Goal: Task Accomplishment & Management: Use online tool/utility

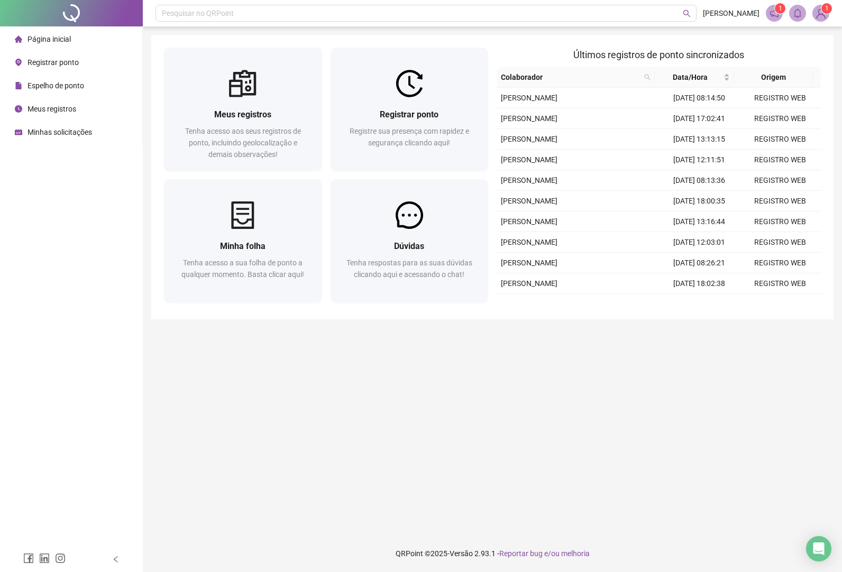
click at [37, 55] on div "Registrar ponto" at bounding box center [47, 62] width 64 height 21
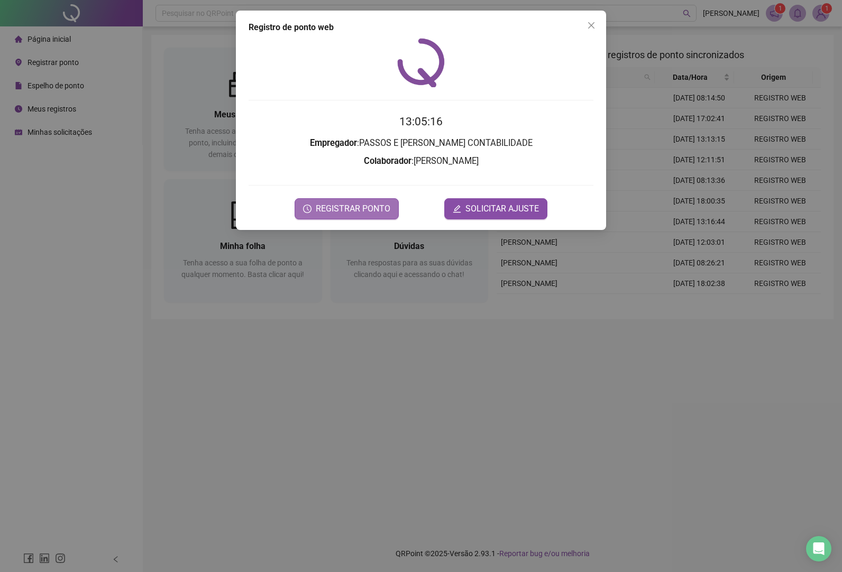
click at [338, 209] on span "REGISTRAR PONTO" at bounding box center [353, 209] width 75 height 13
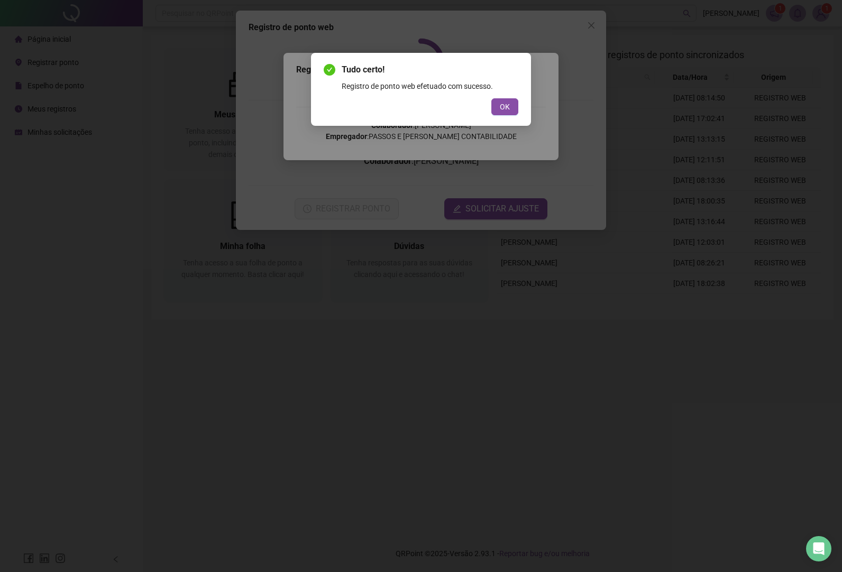
drag, startPoint x: 507, startPoint y: 107, endPoint x: 616, endPoint y: 41, distance: 127.0
click at [512, 105] on button "OK" at bounding box center [504, 106] width 27 height 17
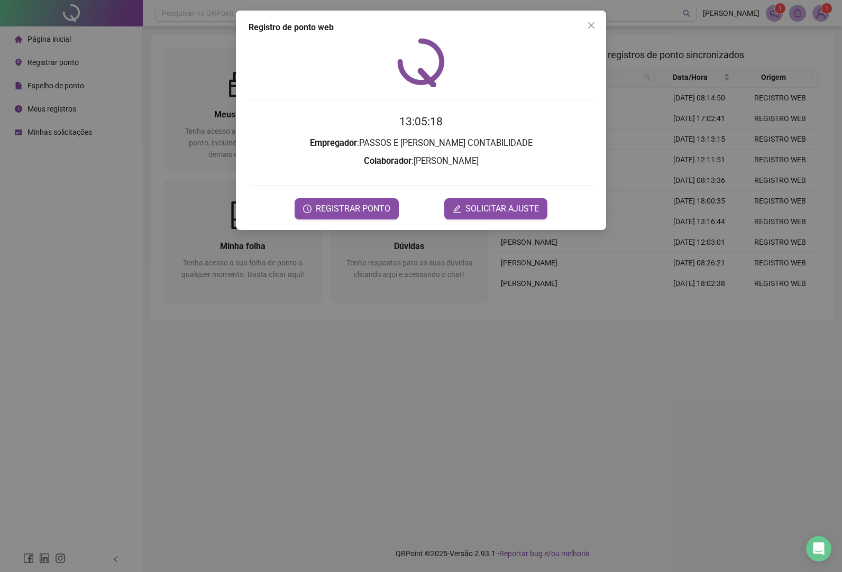
drag, startPoint x: 596, startPoint y: 26, endPoint x: 451, endPoint y: 39, distance: 145.0
click at [593, 26] on span "Close" at bounding box center [591, 25] width 17 height 8
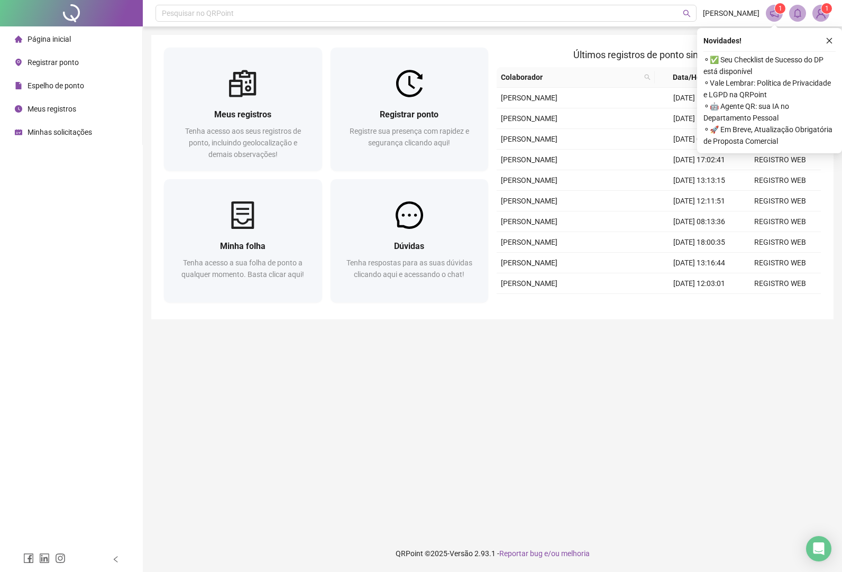
click at [64, 58] on span "Registrar ponto" at bounding box center [53, 62] width 51 height 8
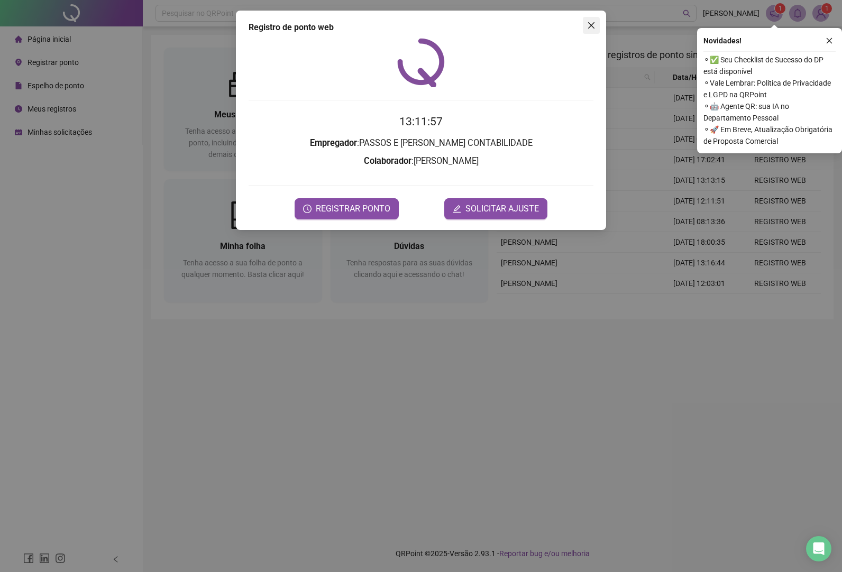
click at [597, 24] on span "Close" at bounding box center [591, 25] width 17 height 8
